Goal: Check status: Check status

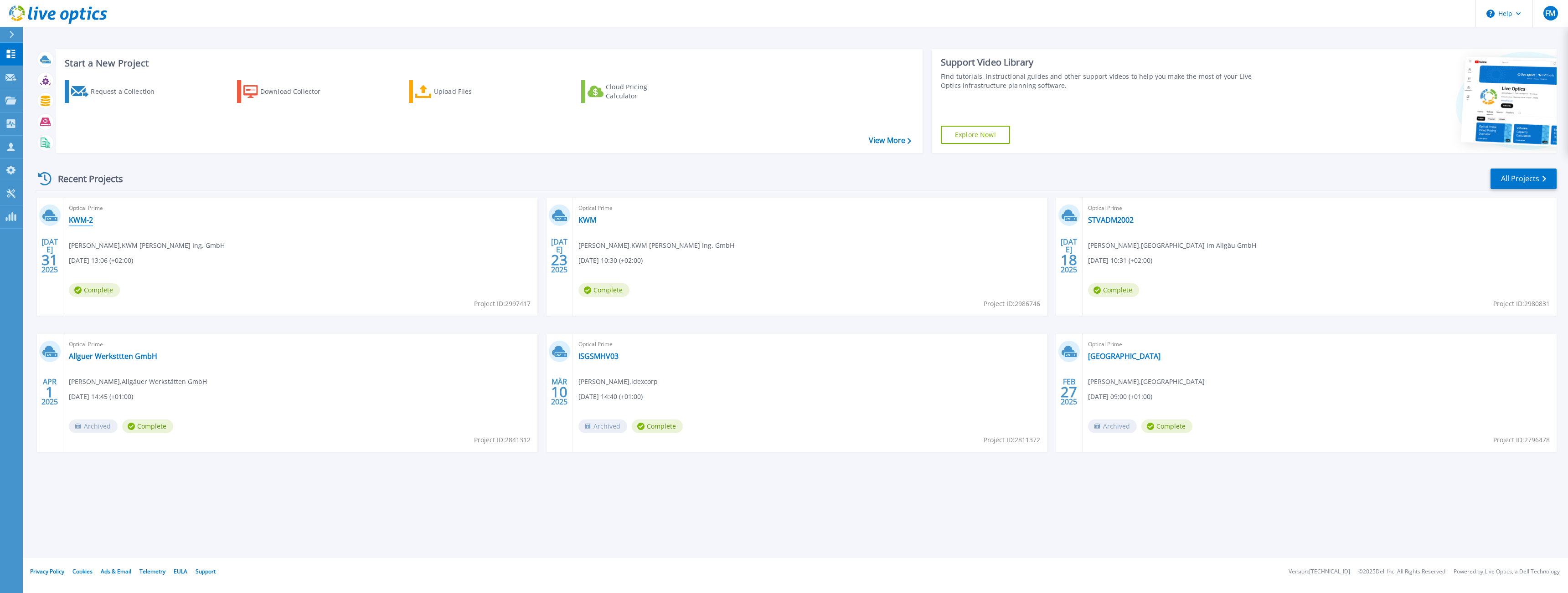
click at [70, 217] on link "KWM-2" at bounding box center [81, 220] width 24 height 9
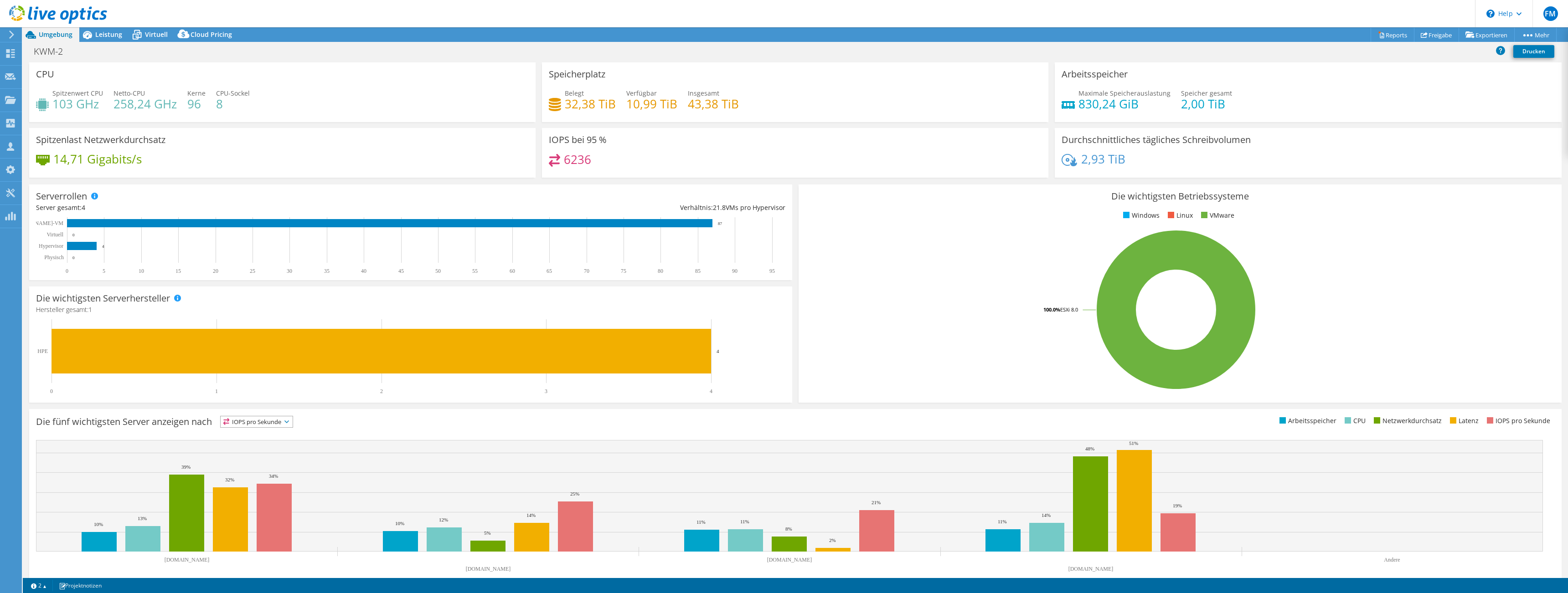
select select "USD"
click at [629, 99] on h4 "10,99 TiB" at bounding box center [652, 104] width 51 height 10
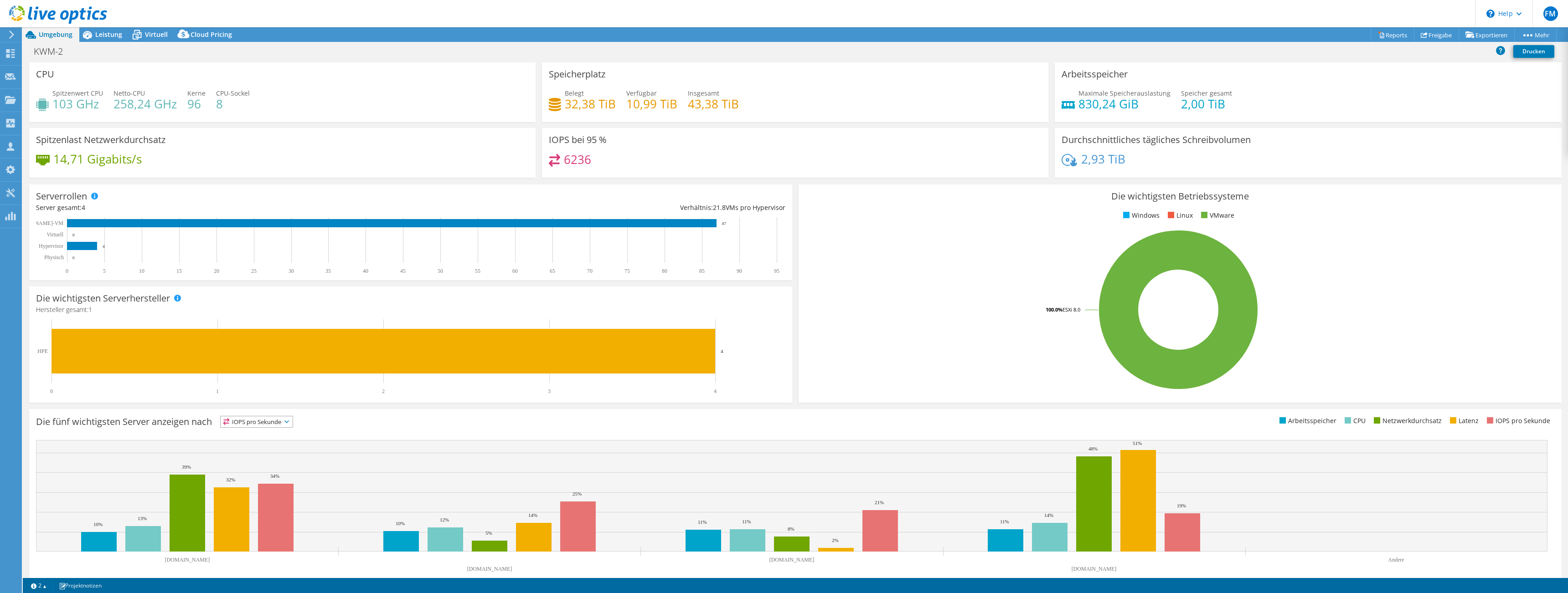
click at [720, 108] on h4 "43,38 TiB" at bounding box center [713, 104] width 51 height 10
drag, startPoint x: 682, startPoint y: 107, endPoint x: 711, endPoint y: 102, distance: 29.4
click at [711, 102] on div "Belegt 32,38 TiB Verfügbar 10,99 TiB Insgesamt 43,38 TiB" at bounding box center [795, 103] width 493 height 30
click at [718, 109] on h4 "43,38 TiB" at bounding box center [713, 104] width 51 height 10
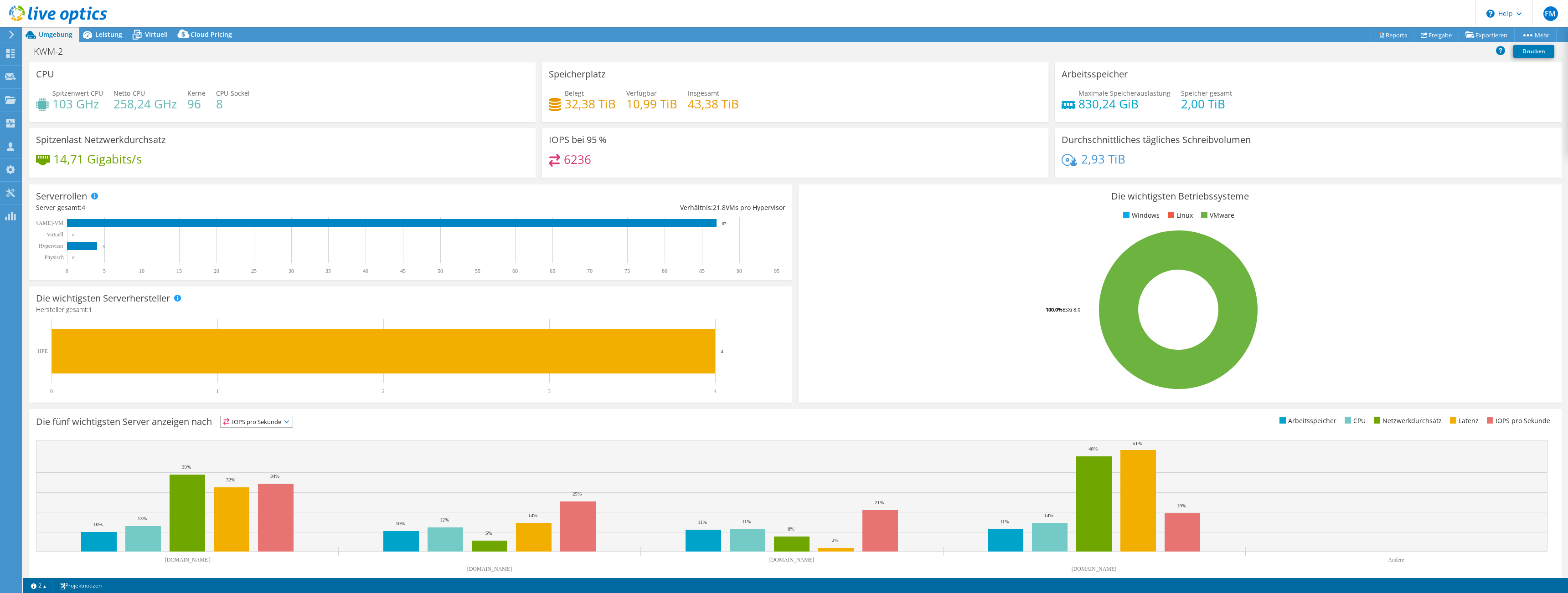
click at [718, 109] on h4 "43,38 TiB" at bounding box center [713, 104] width 51 height 10
click at [690, 108] on h4 "43,38 TiB" at bounding box center [713, 104] width 51 height 10
drag, startPoint x: 715, startPoint y: 113, endPoint x: 746, endPoint y: 112, distance: 31.0
click at [746, 112] on div "Belegt 32,38 TiB Verfügbar 10,99 TiB Insgesamt 43,38 TiB" at bounding box center [795, 103] width 493 height 30
click at [658, 107] on h4 "10,99 TiB" at bounding box center [652, 104] width 51 height 10
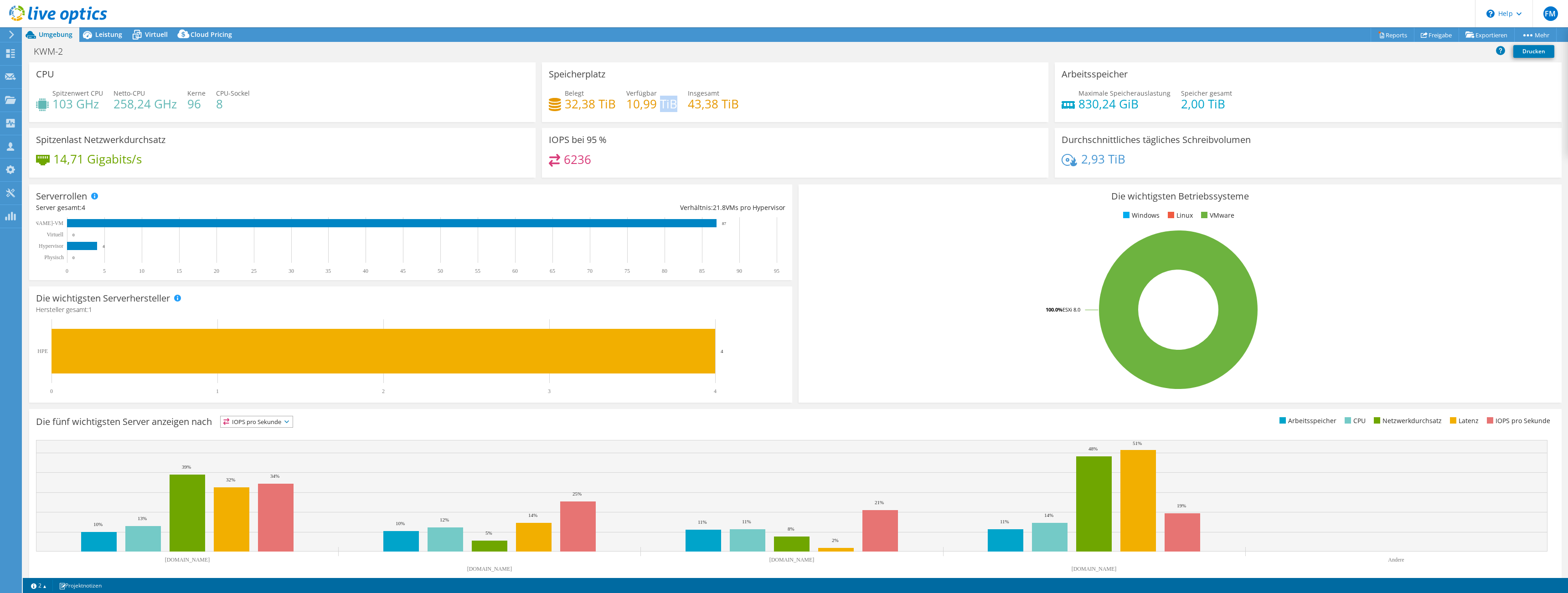
click at [658, 107] on h4 "10,99 TiB" at bounding box center [652, 104] width 51 height 10
